Goal: Task Accomplishment & Management: Manage account settings

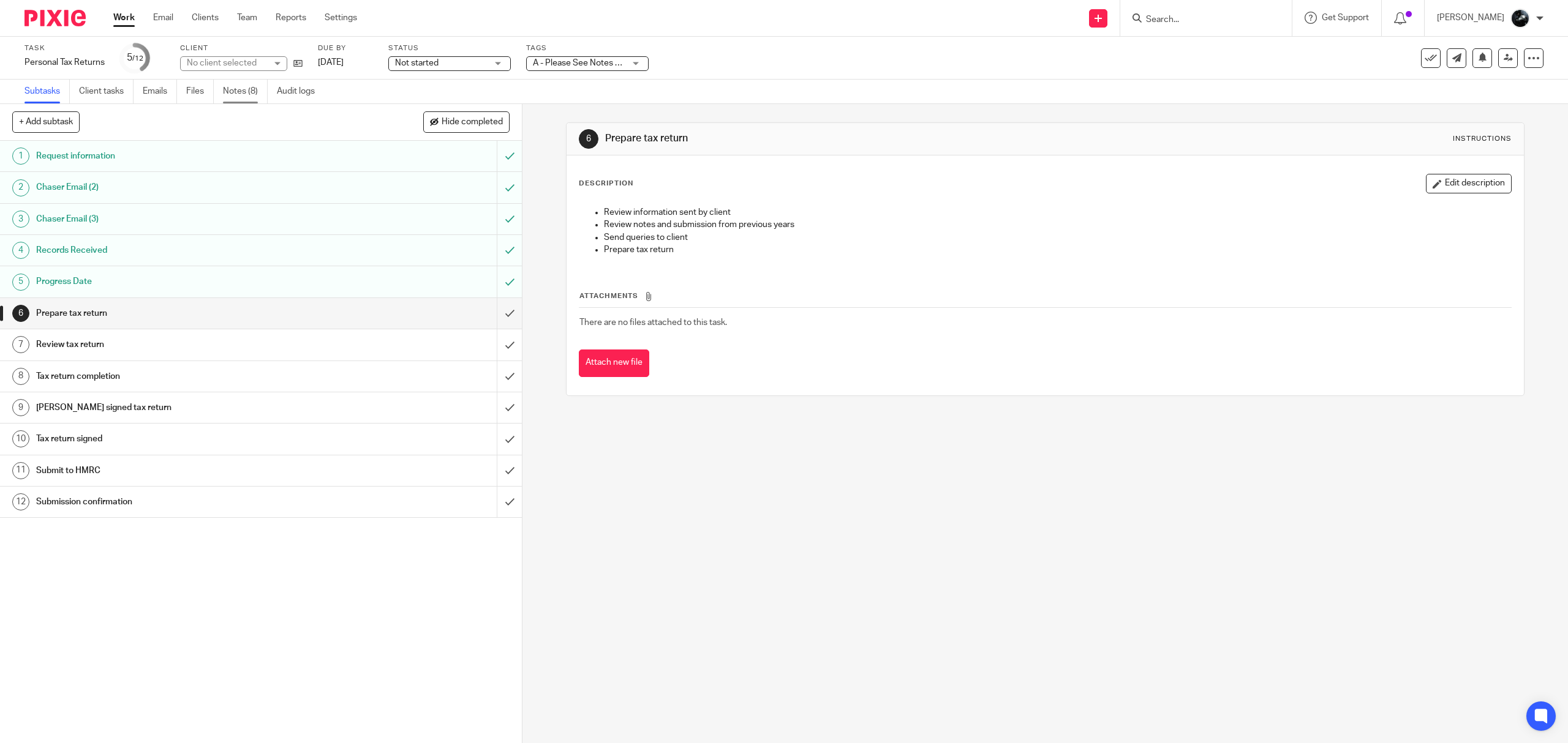
click at [234, 89] on link "Notes (8)" at bounding box center [246, 92] width 45 height 24
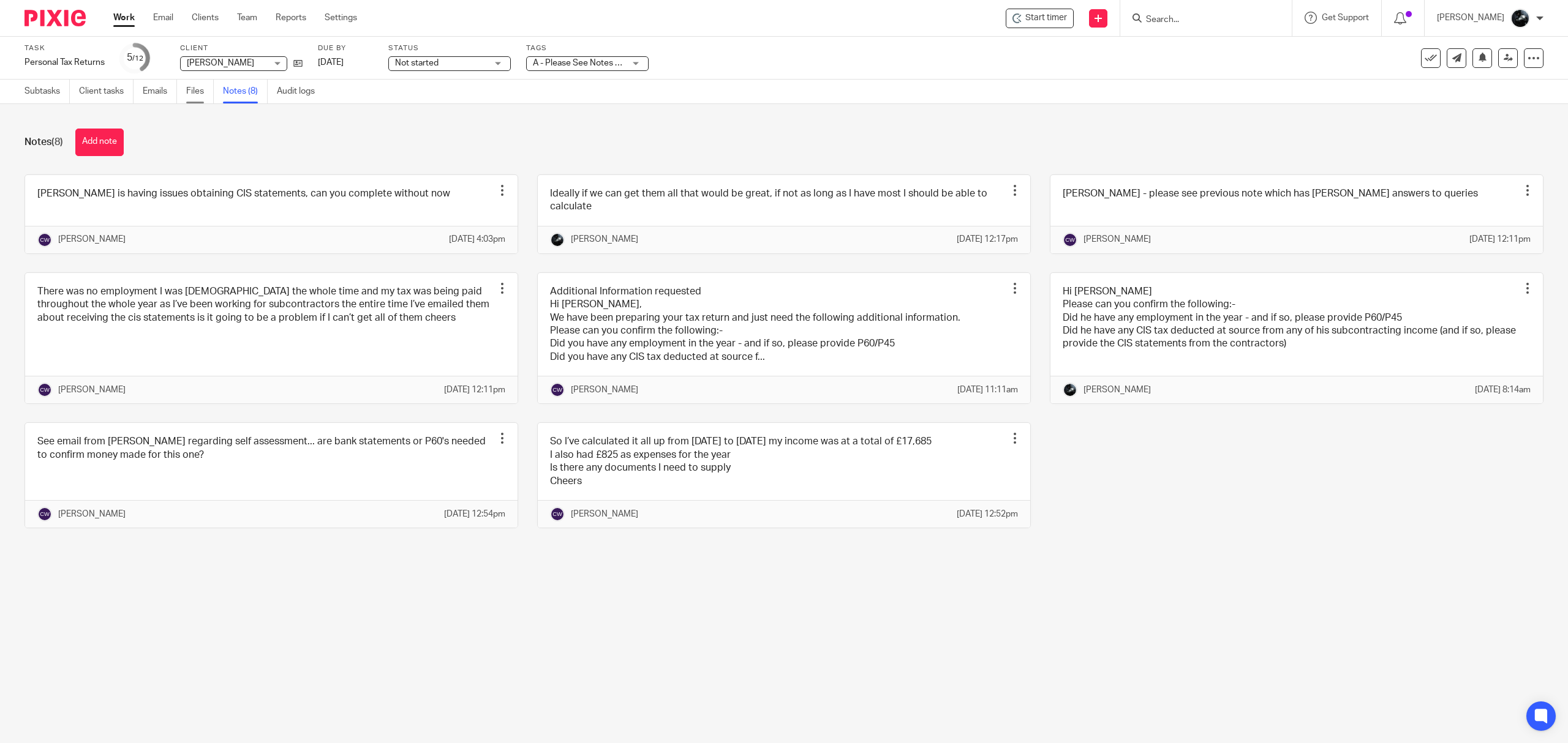
click at [199, 93] on link "Files" at bounding box center [200, 92] width 28 height 24
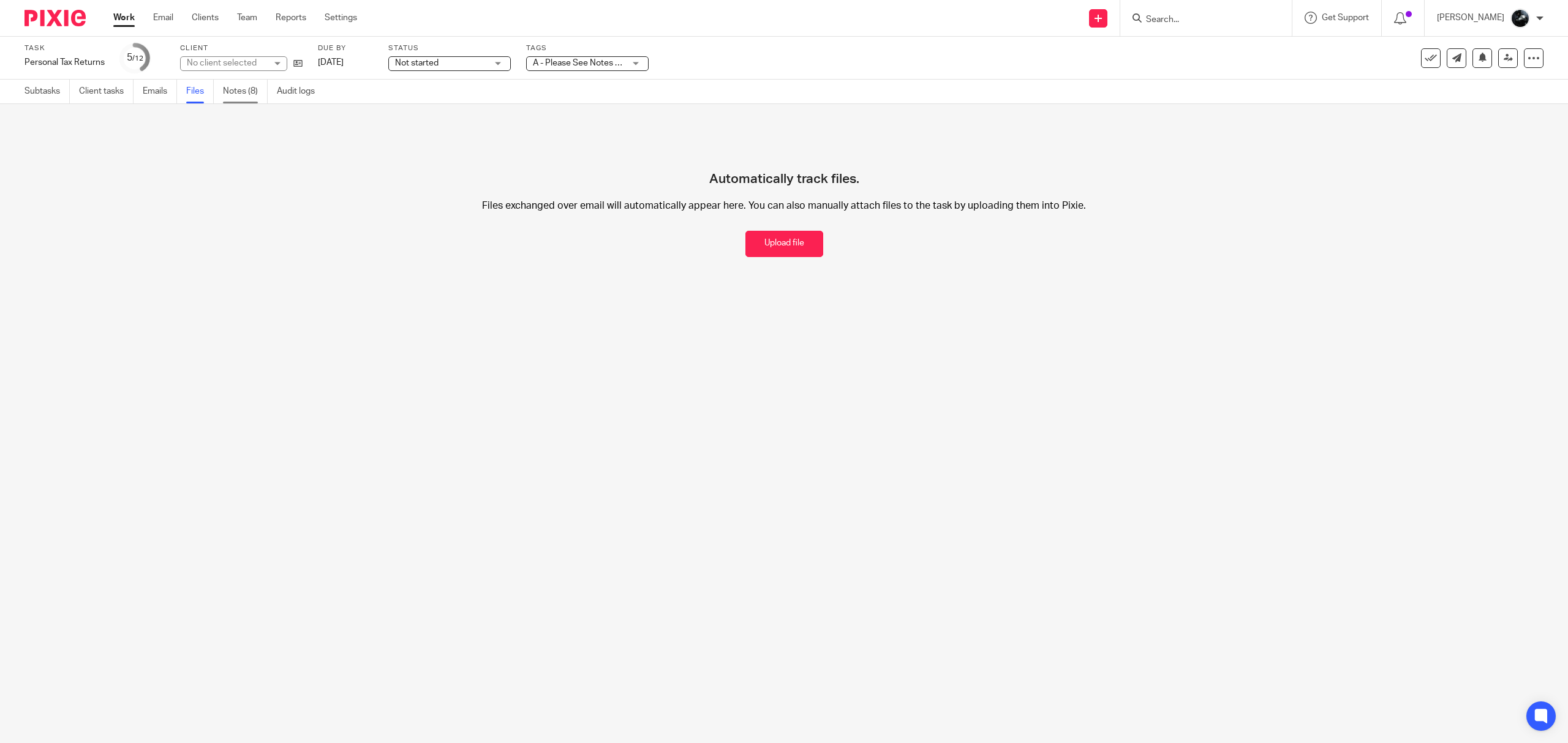
click at [249, 92] on link "Notes (8)" at bounding box center [246, 92] width 45 height 24
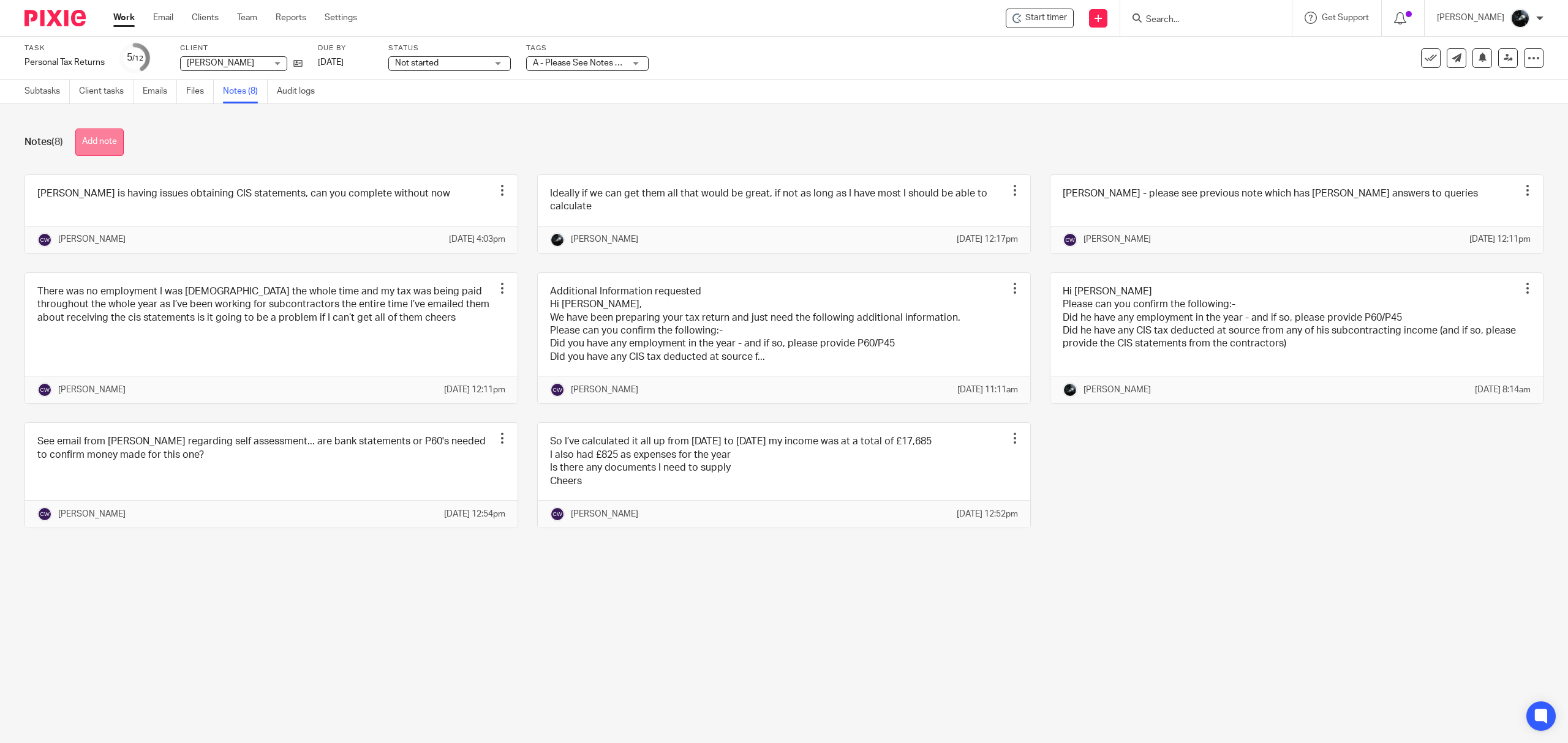
click at [108, 140] on button "Add note" at bounding box center [99, 143] width 48 height 28
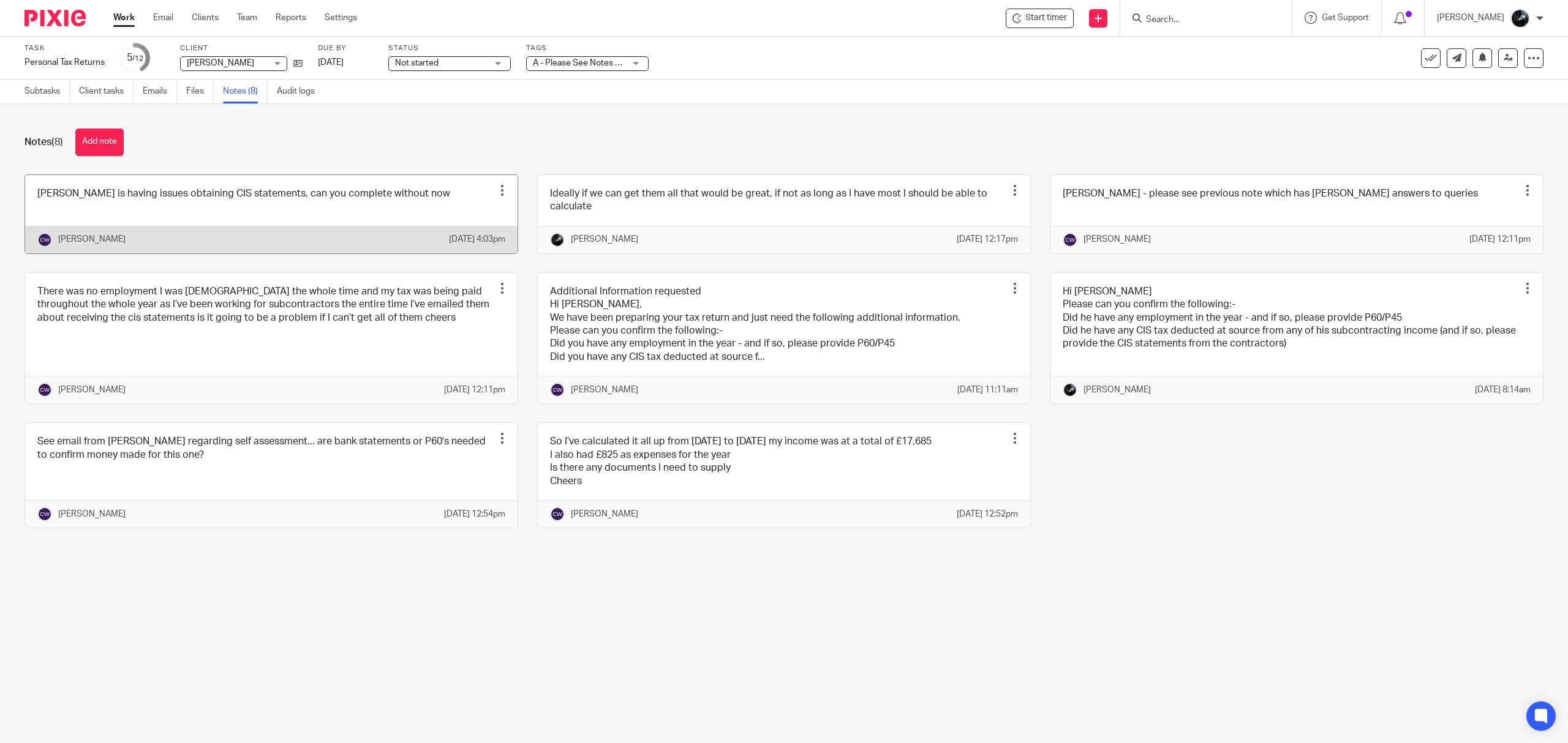
click at [177, 207] on link at bounding box center [271, 214] width 493 height 79
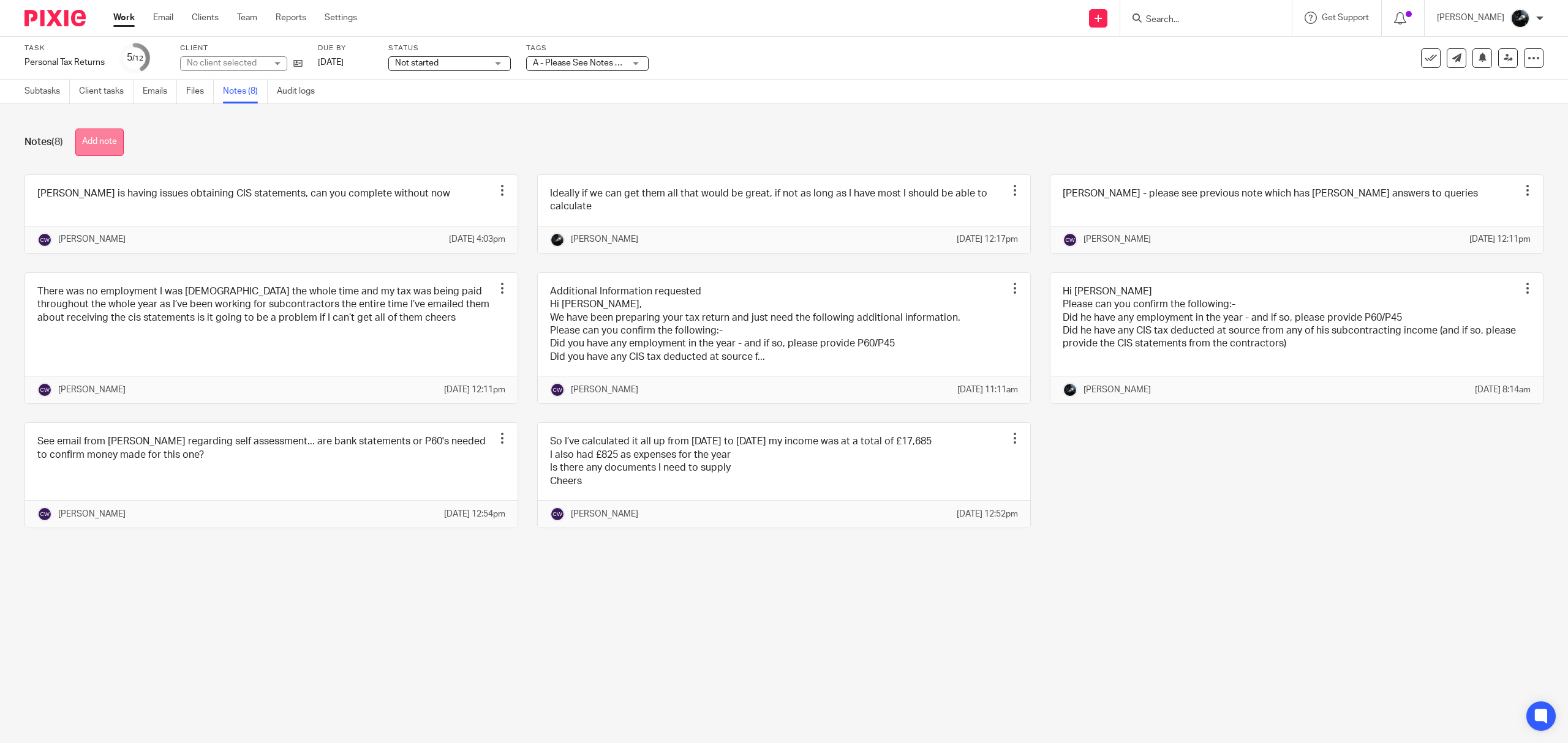
click at [108, 148] on button "Add note" at bounding box center [99, 143] width 48 height 28
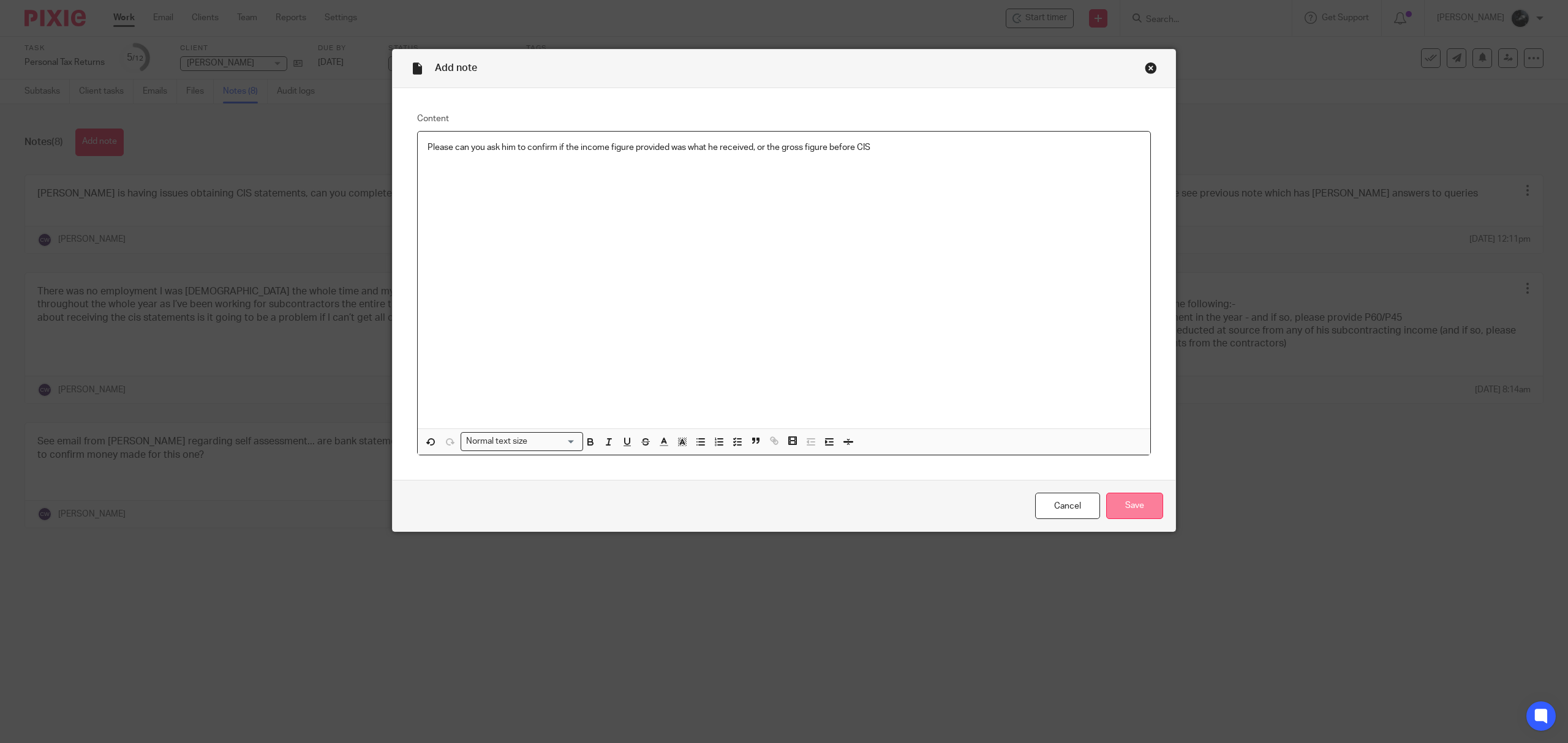
click at [1133, 501] on input "Save" at bounding box center [1135, 506] width 57 height 26
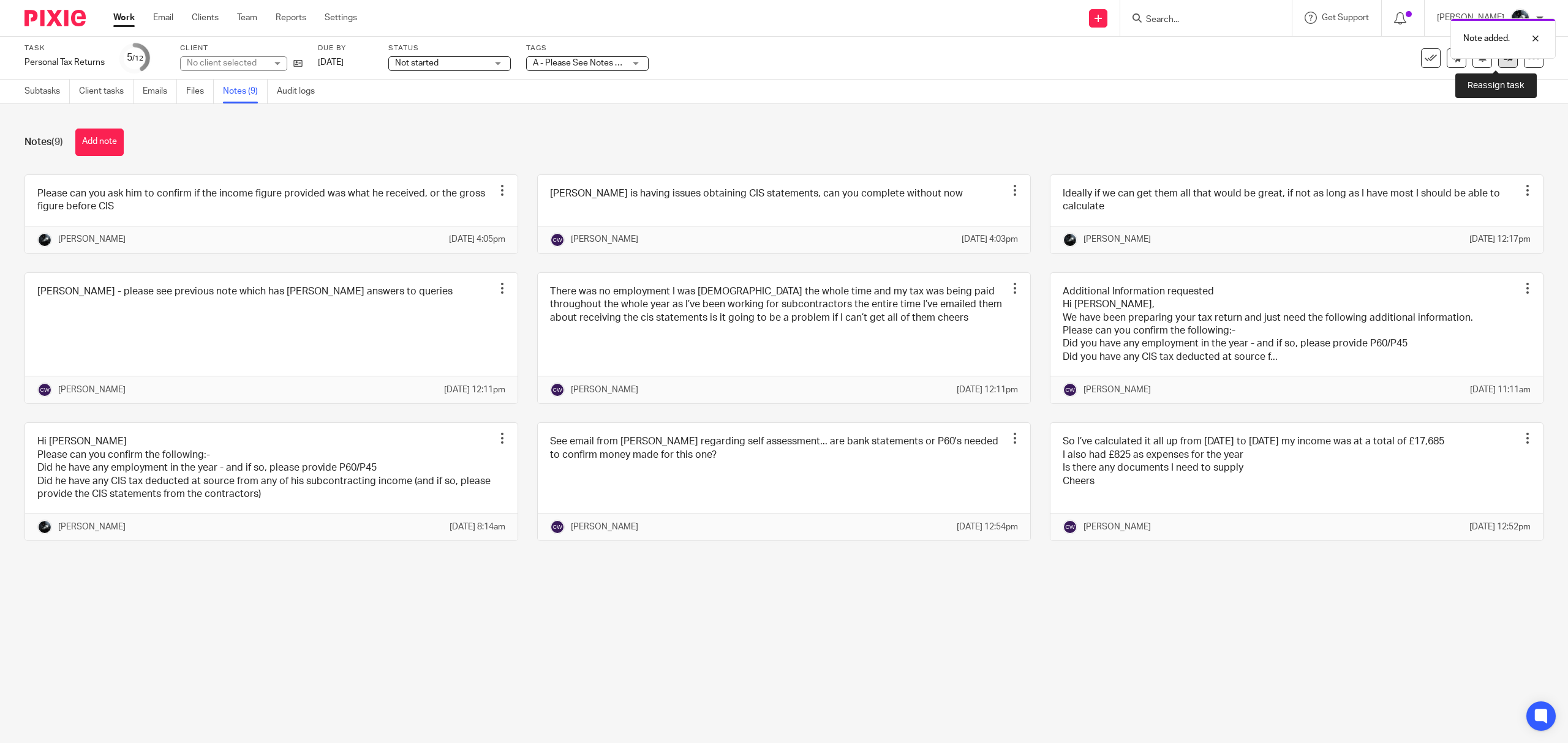
click at [1499, 65] on link at bounding box center [1509, 58] width 20 height 20
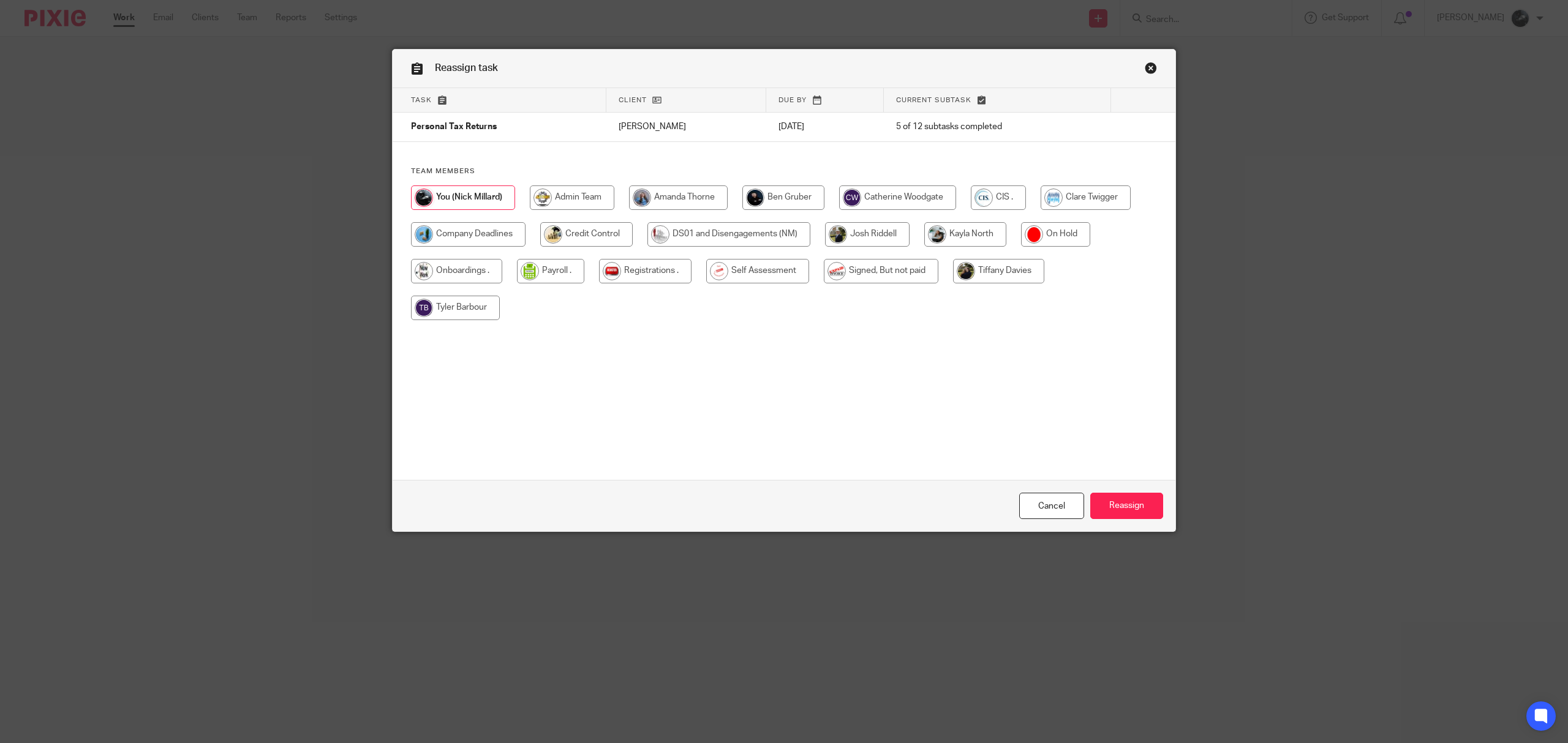
click at [869, 201] on input "radio" at bounding box center [897, 197] width 117 height 24
radio input "true"
click at [1130, 500] on input "Reassign" at bounding box center [1127, 506] width 73 height 26
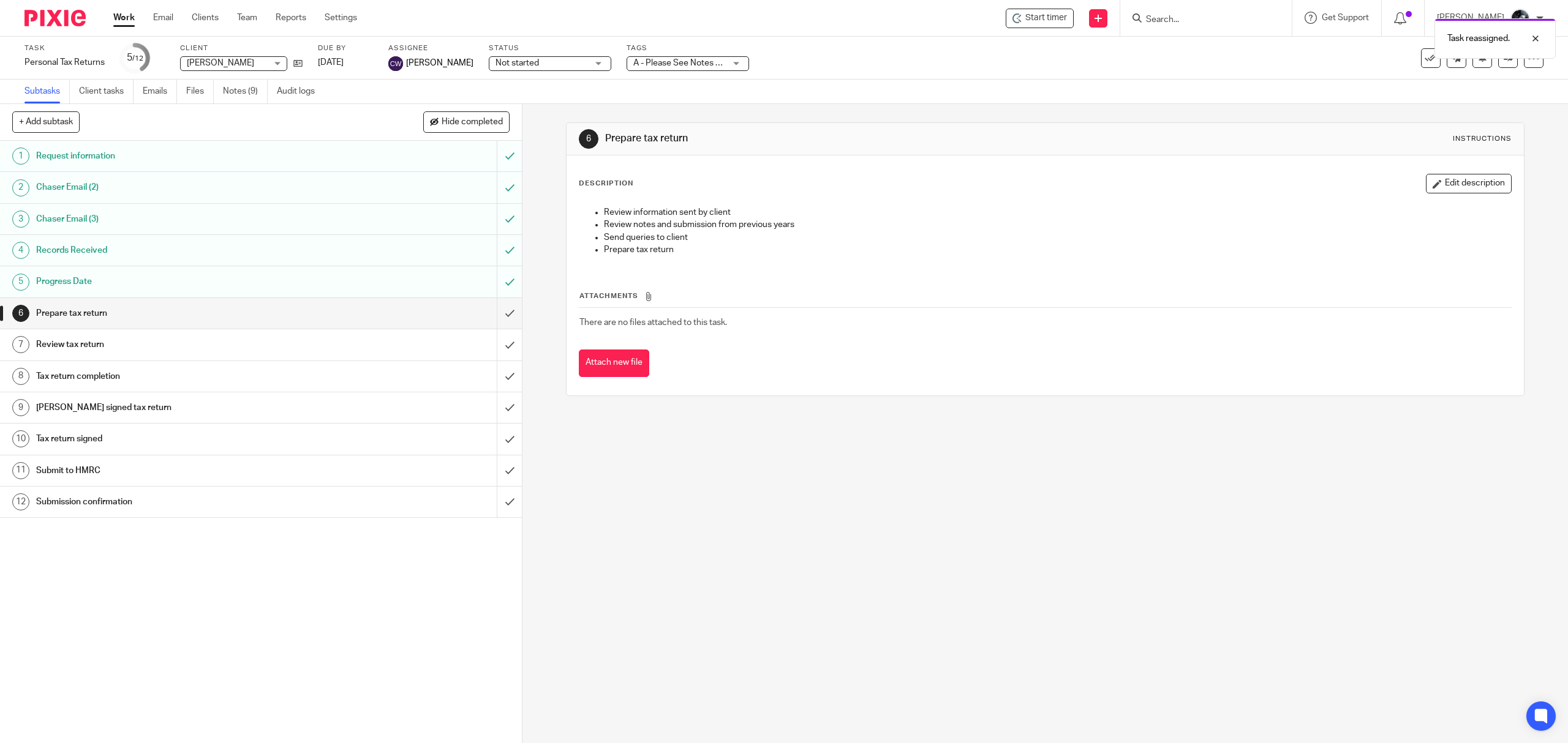
click at [44, 13] on img at bounding box center [55, 18] width 61 height 16
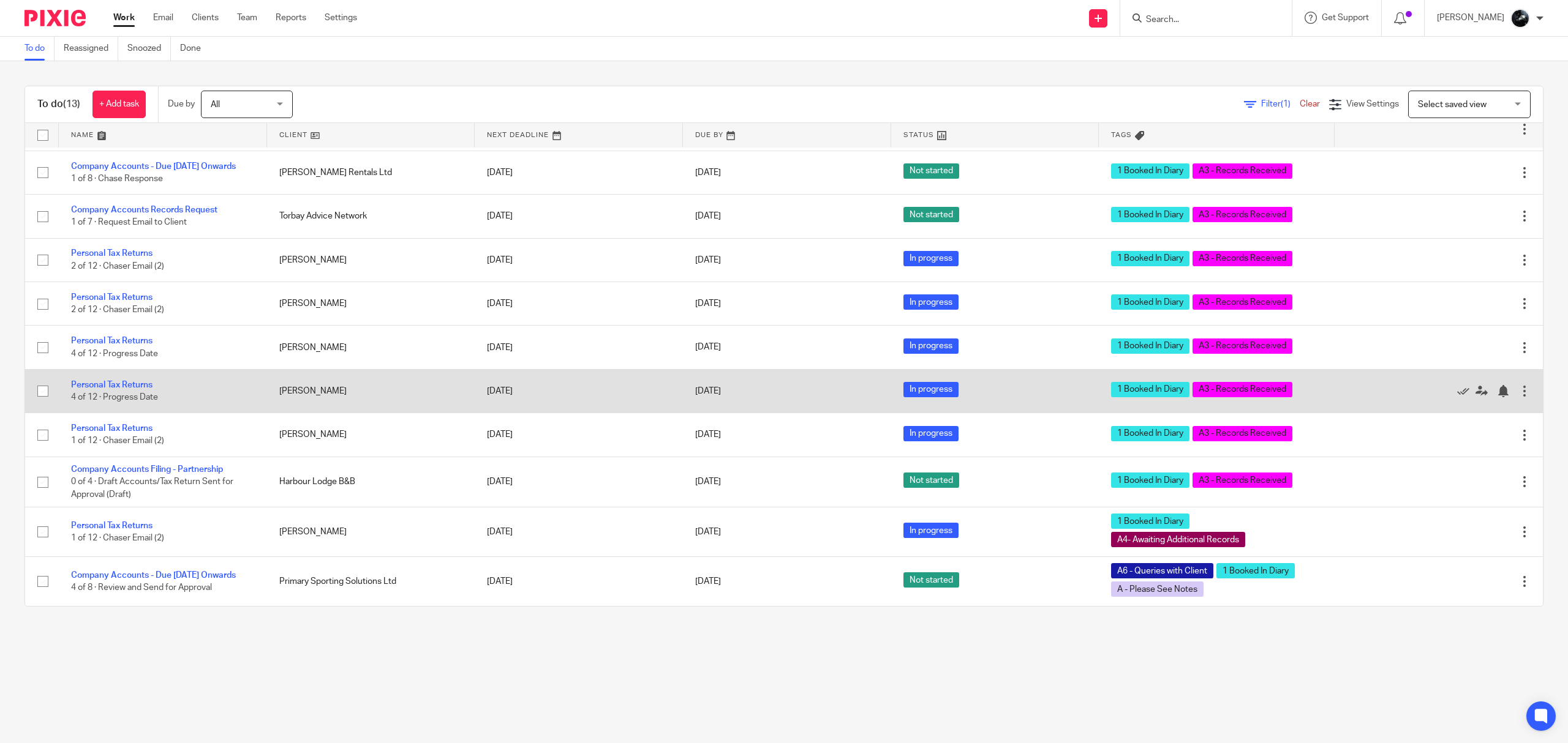
scroll to position [152, 0]
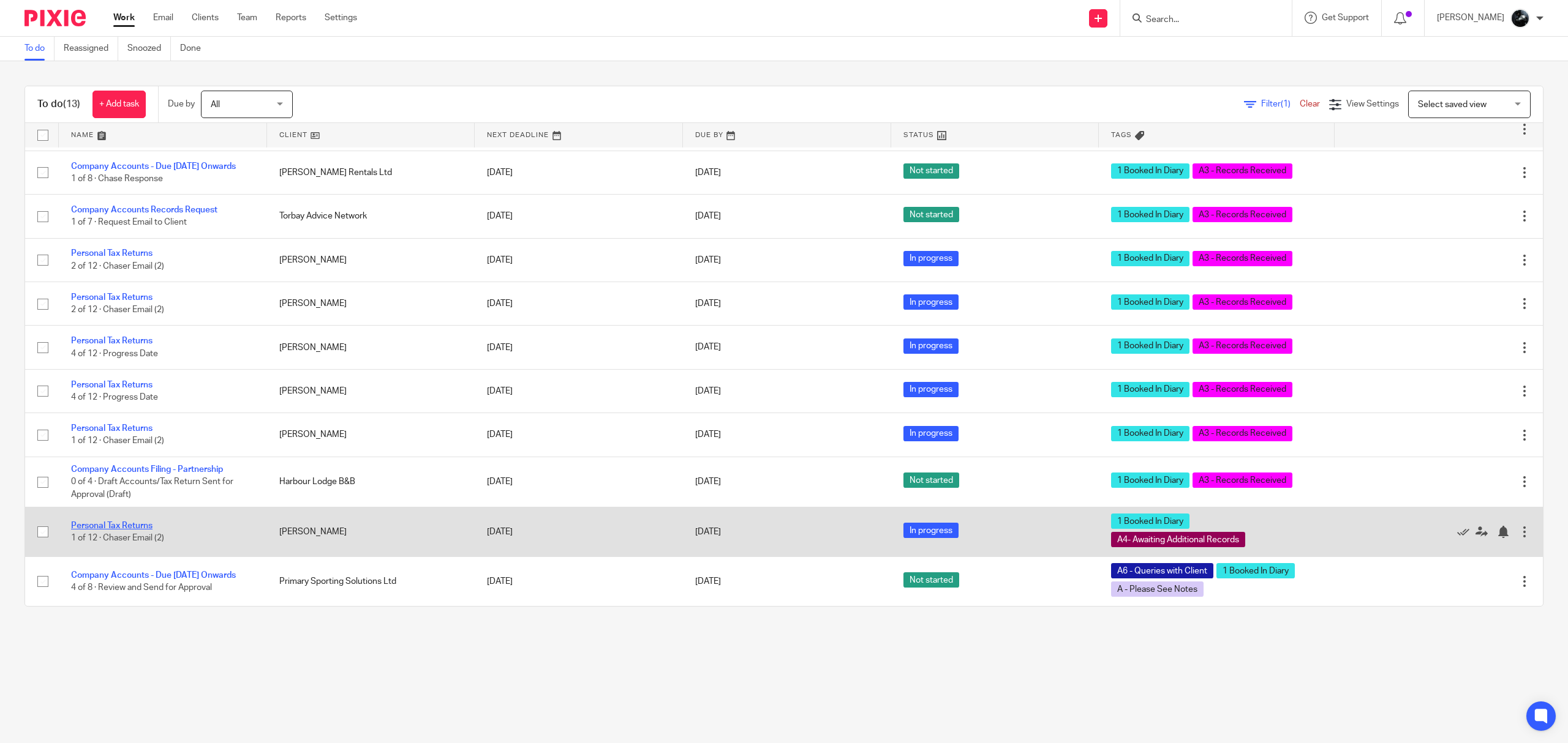
click at [114, 522] on link "Personal Tax Returns" at bounding box center [112, 526] width 81 height 9
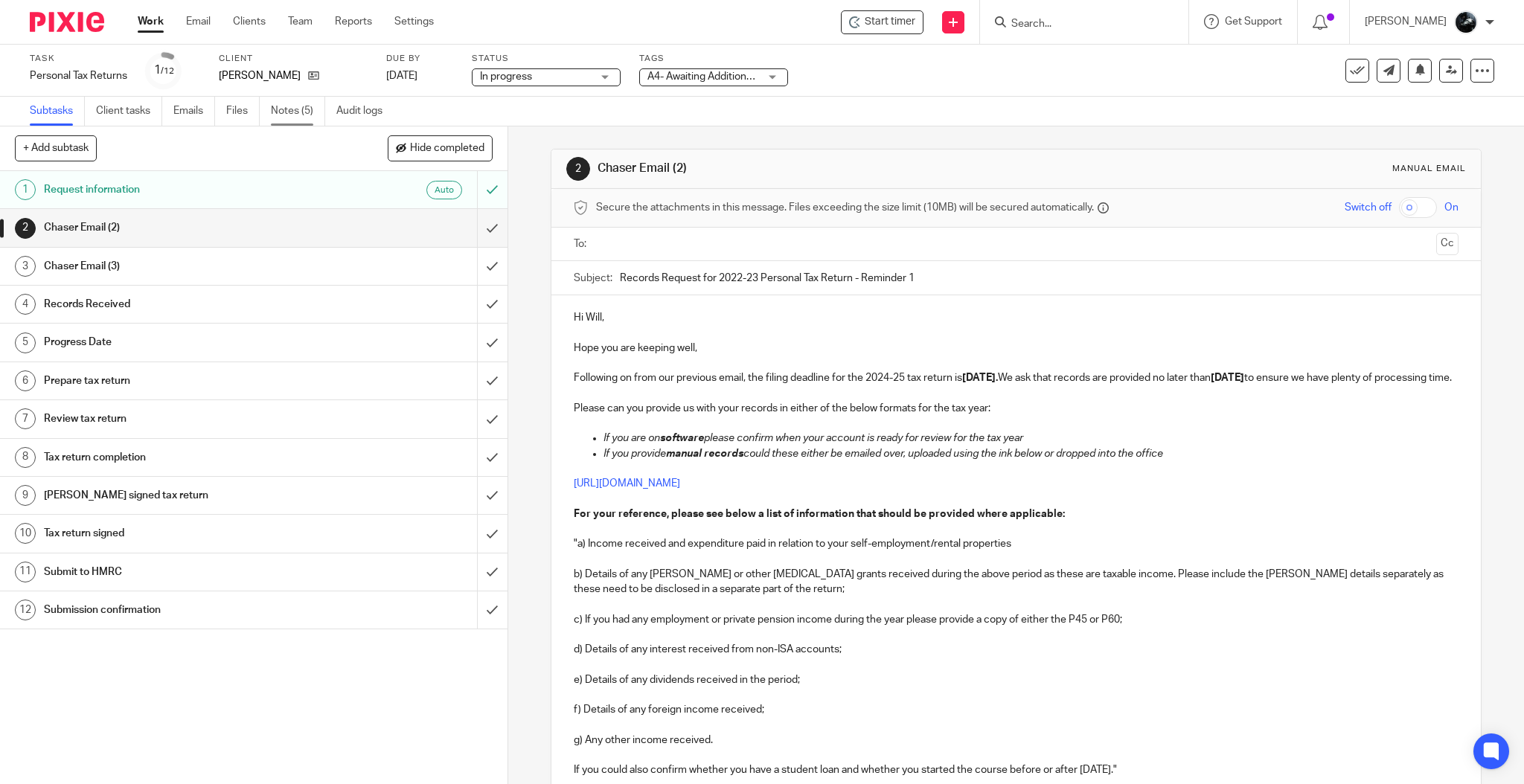
click at [293, 119] on link "Notes (5)" at bounding box center [298, 111] width 55 height 29
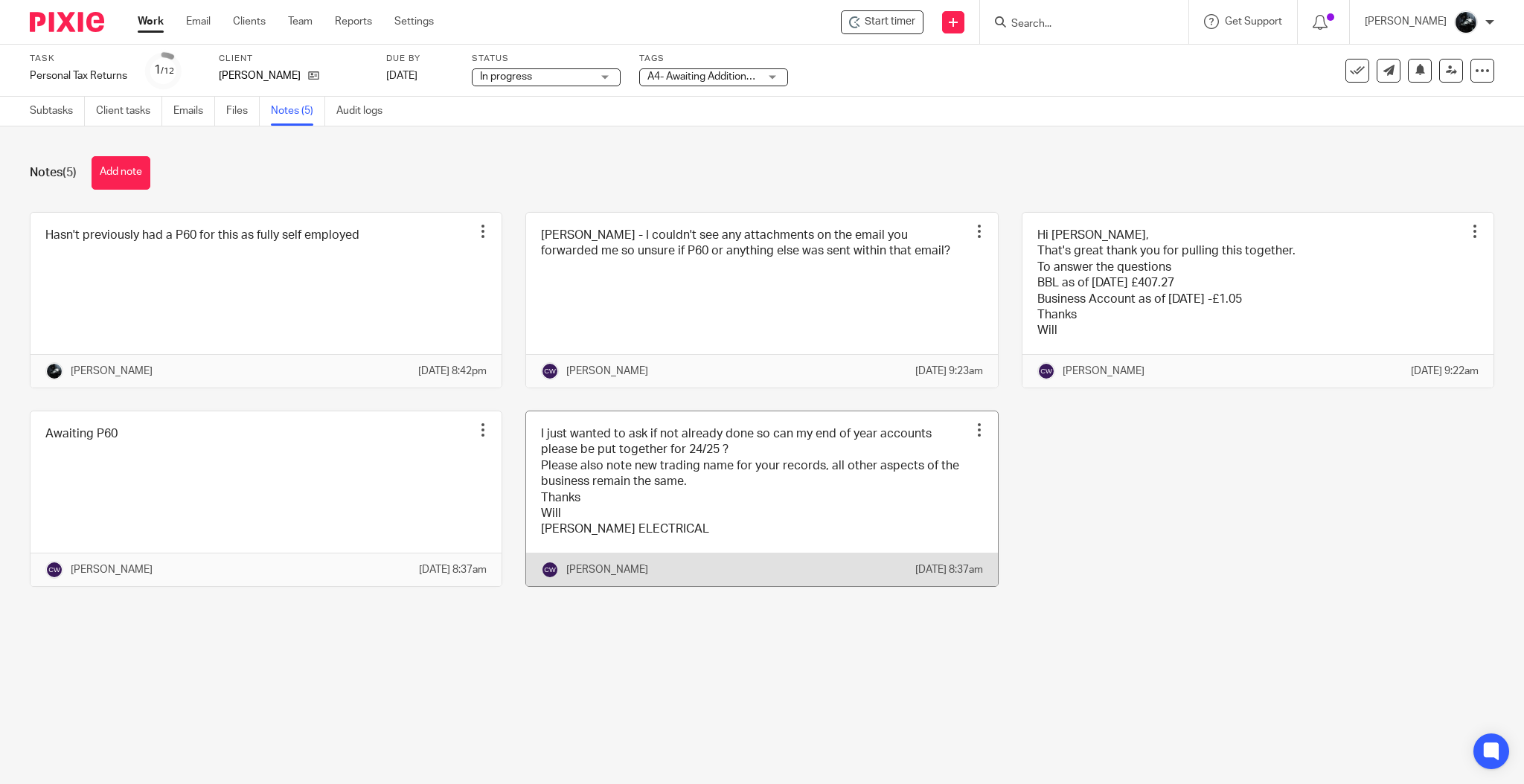
click at [871, 523] on link at bounding box center [761, 499] width 471 height 175
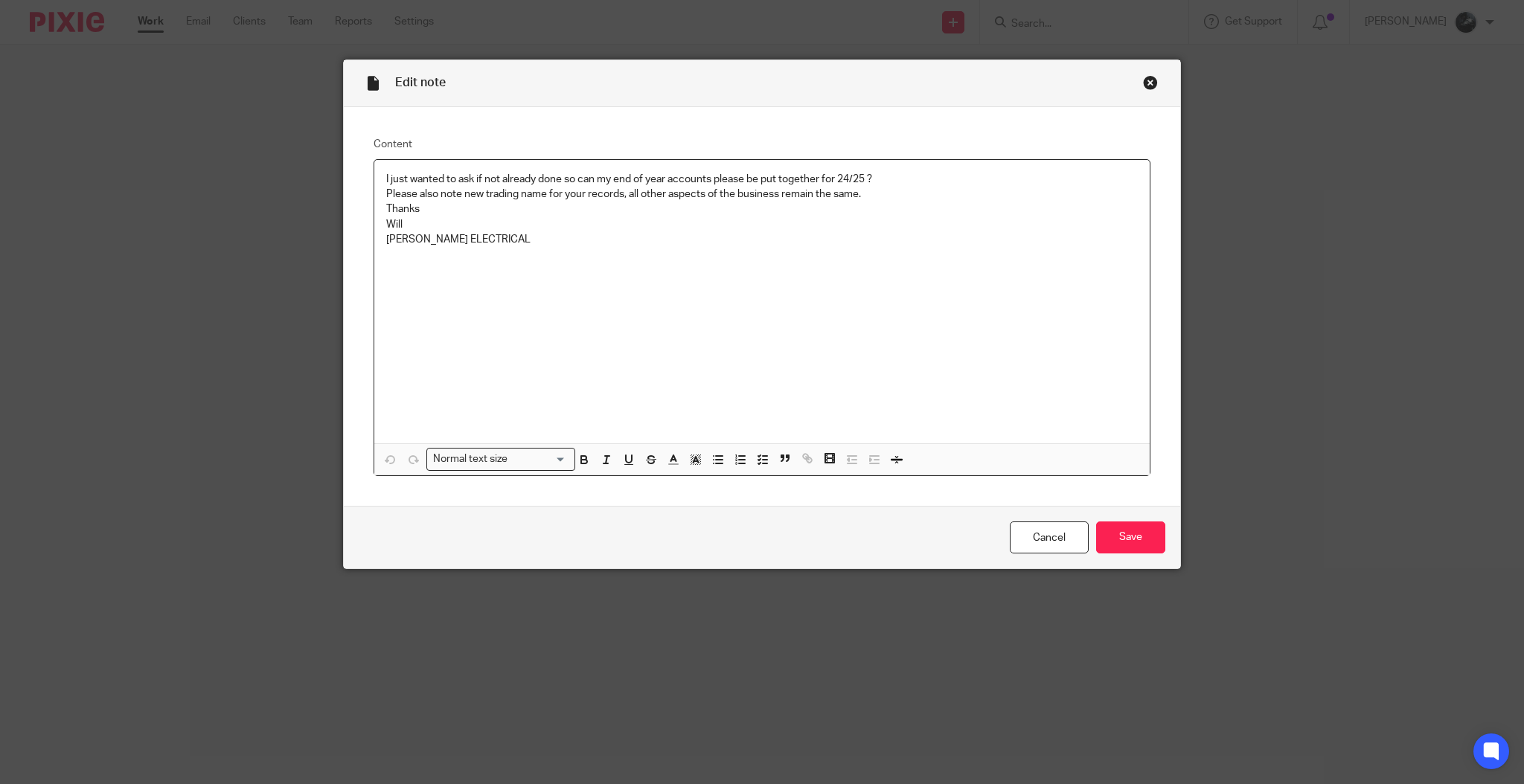
click at [1132, 85] on div "Edit note" at bounding box center [762, 83] width 837 height 46
click at [1143, 82] on div "Close this dialog window" at bounding box center [1150, 83] width 15 height 15
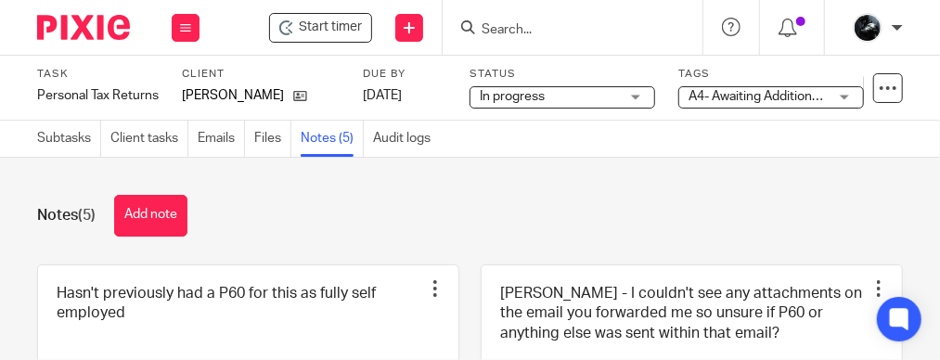
click at [85, 33] on img at bounding box center [83, 27] width 93 height 25
